Goal: Task Accomplishment & Management: Complete application form

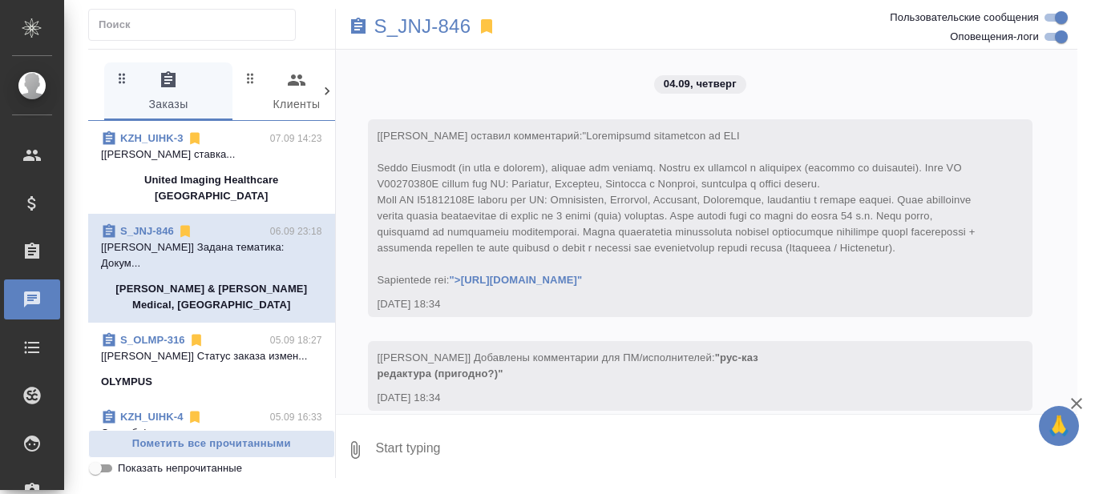
scroll to position [5328, 0]
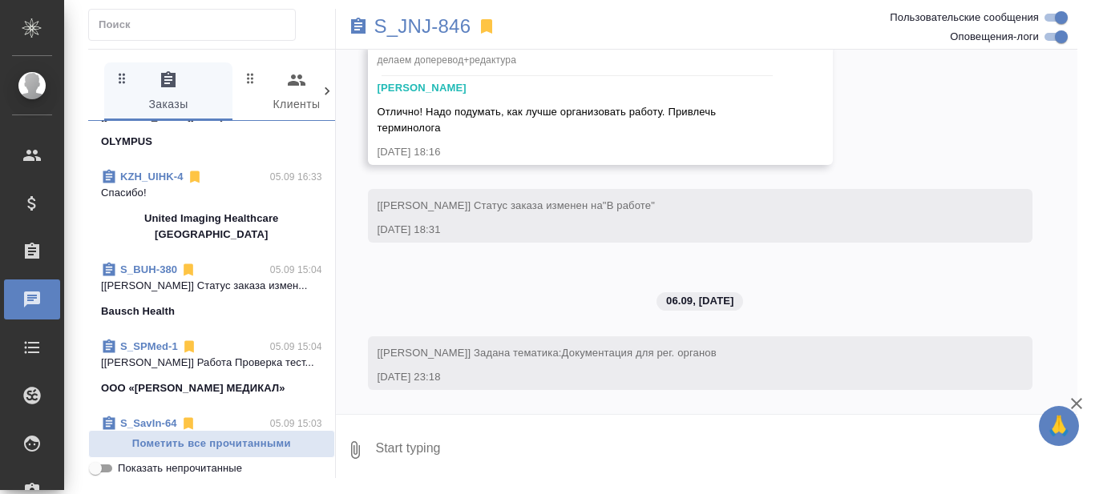
scroll to position [321, 0]
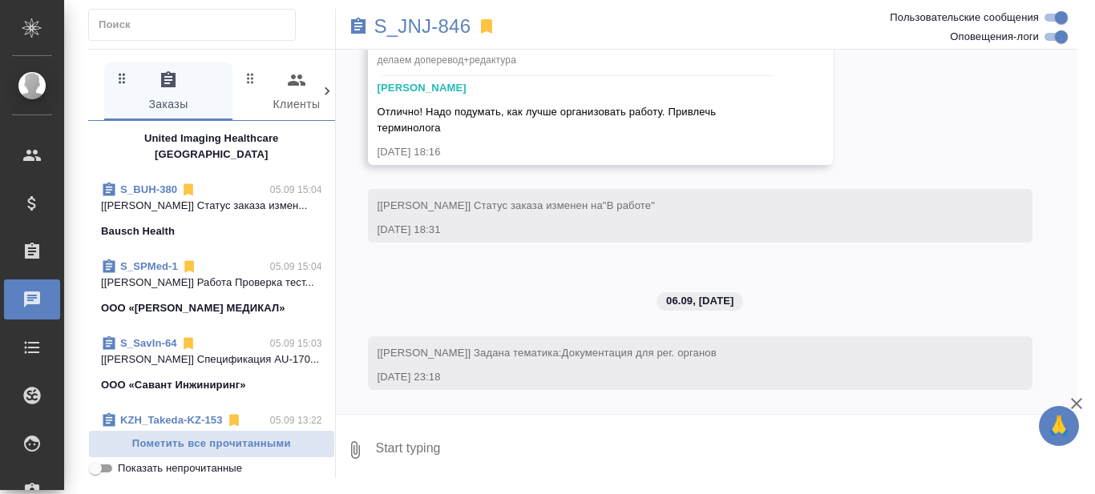
click at [152, 268] on link "S_SPMed-1" at bounding box center [149, 266] width 58 height 12
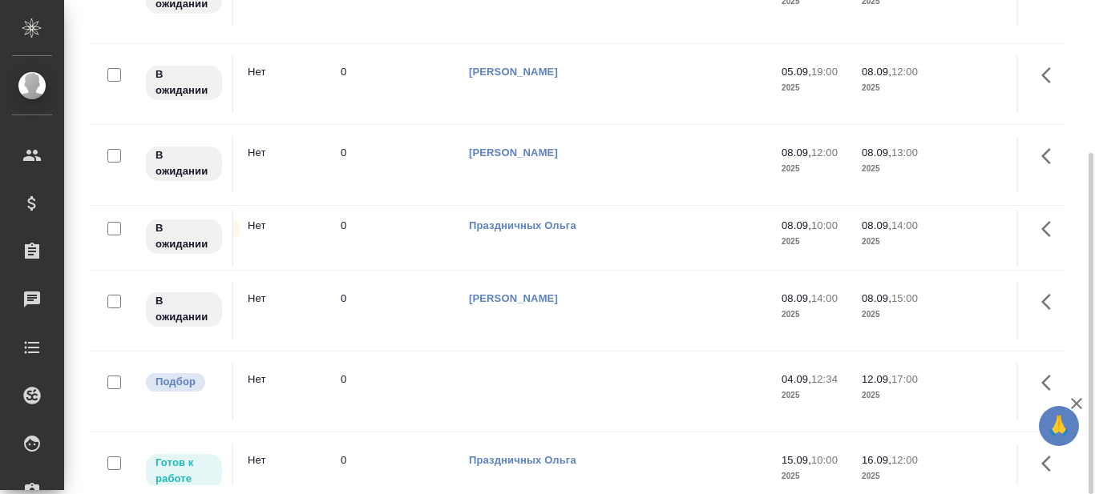
scroll to position [80, 653]
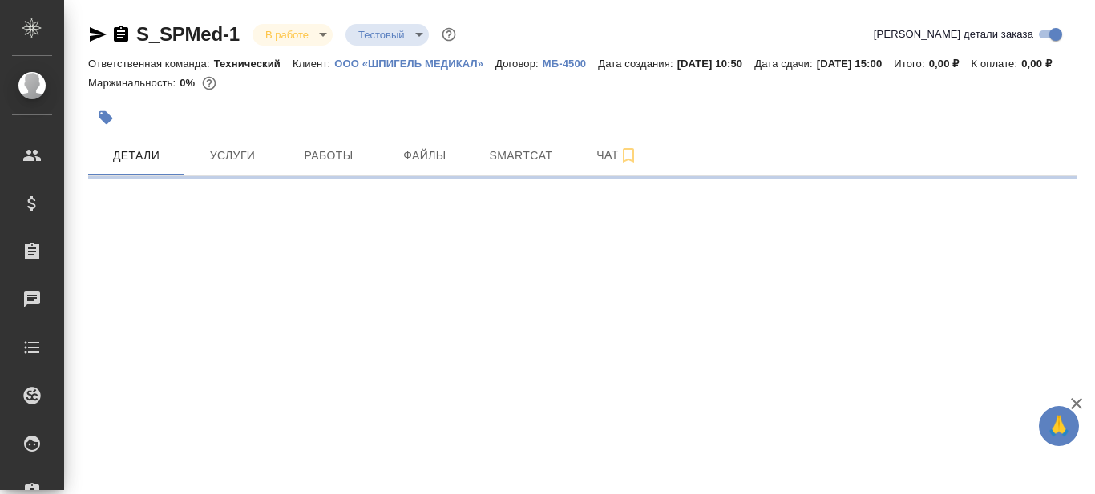
select select "RU"
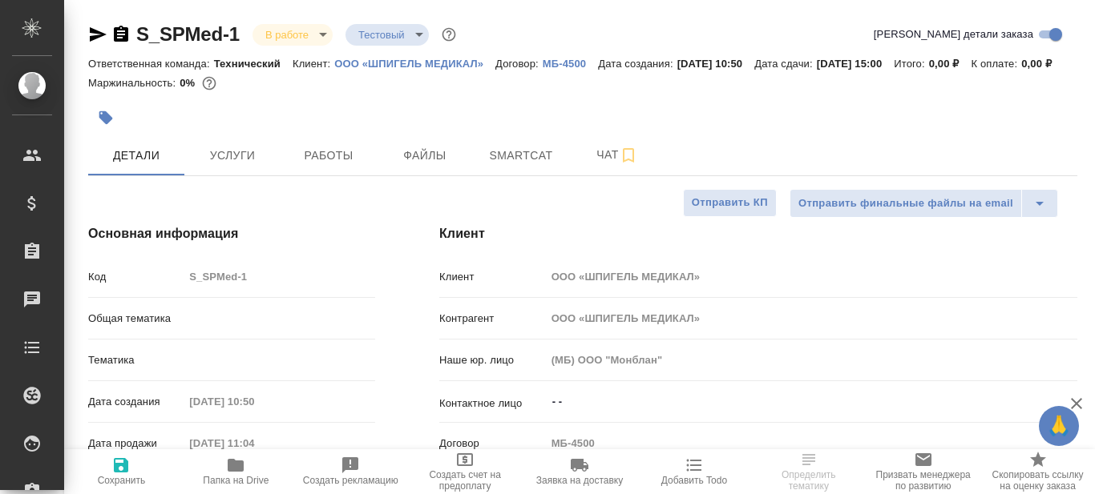
type textarea "x"
type input "Технический"
type input "[PERSON_NAME]"
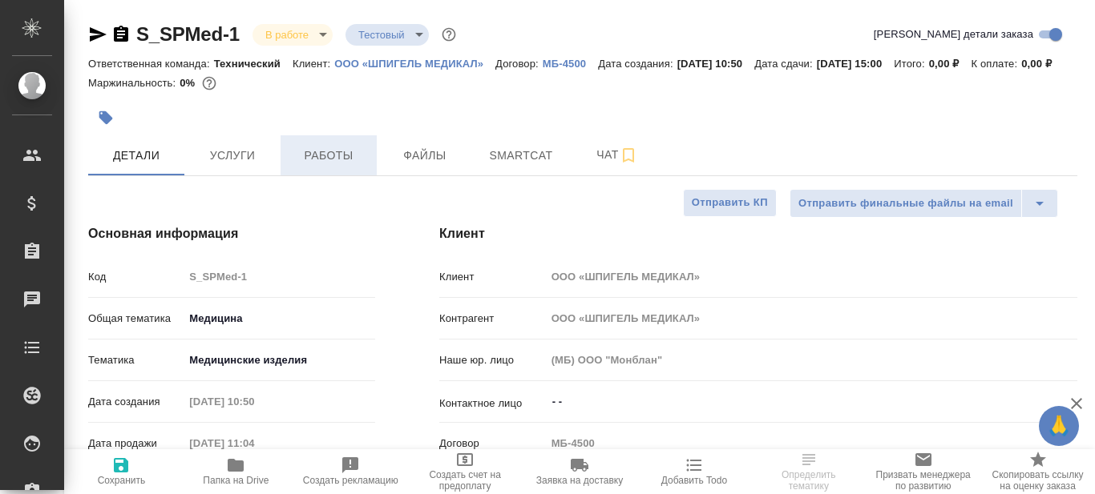
click at [337, 166] on span "Работы" at bounding box center [328, 156] width 77 height 20
type textarea "x"
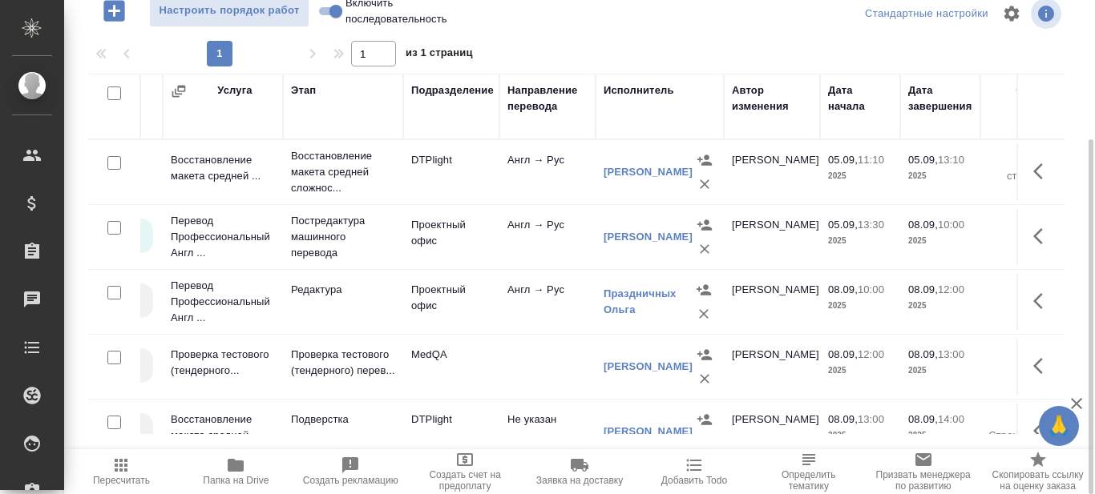
scroll to position [0, 139]
